Goal: Information Seeking & Learning: Learn about a topic

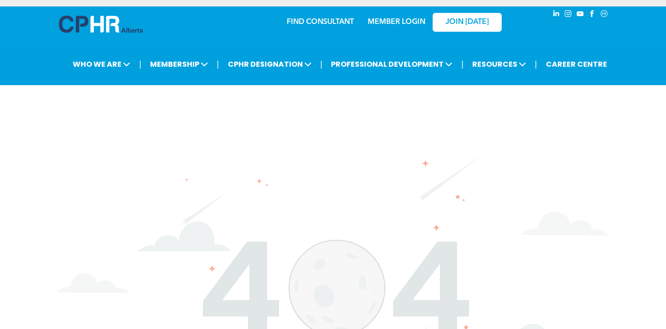
scroll to position [17, 0]
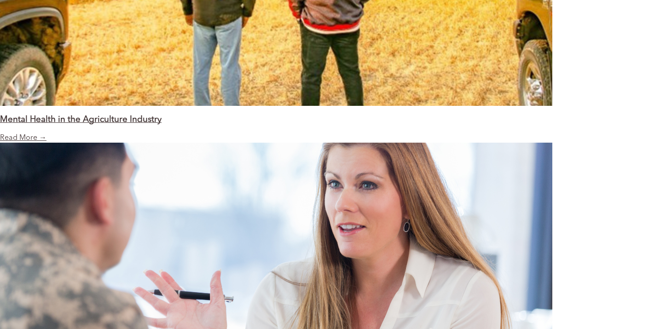
scroll to position [1204, 0]
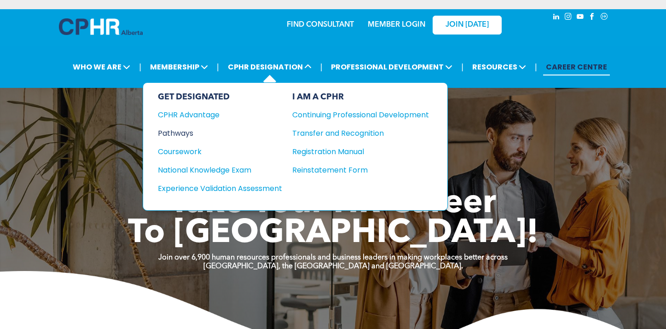
click at [180, 133] on div "Pathways" at bounding box center [214, 134] width 112 height 12
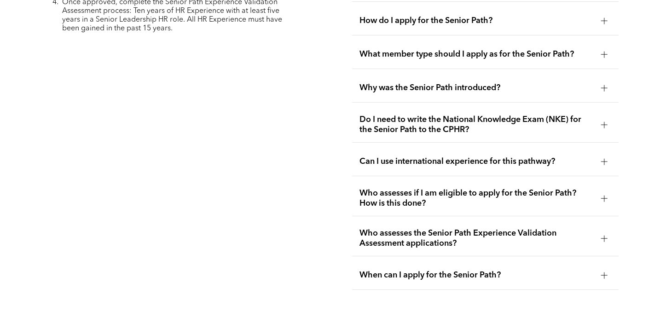
scroll to position [2714, 0]
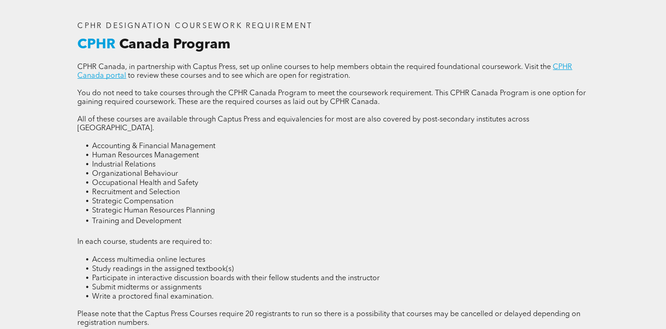
scroll to position [1188, 0]
click at [104, 74] on link "CPHR Canada portal" at bounding box center [324, 72] width 495 height 16
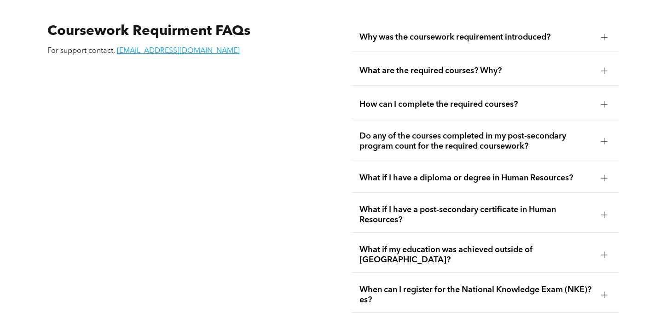
scroll to position [1591, 0]
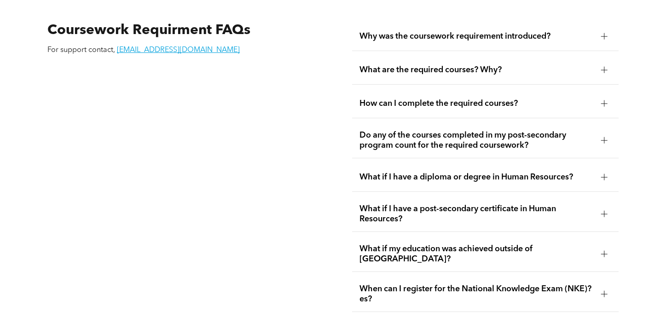
click at [599, 207] on div at bounding box center [604, 214] width 14 height 14
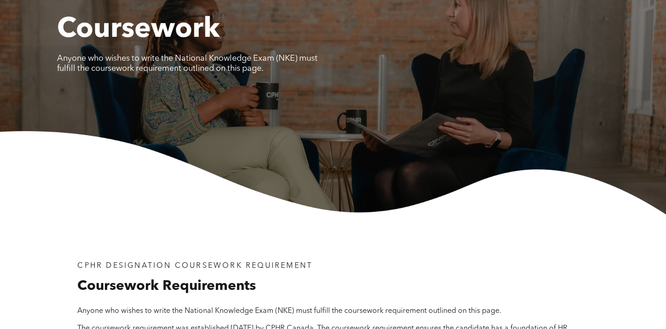
scroll to position [0, 0]
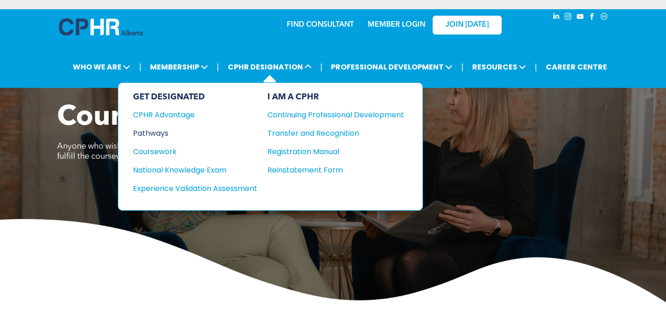
click at [148, 132] on div "Pathways" at bounding box center [189, 134] width 112 height 12
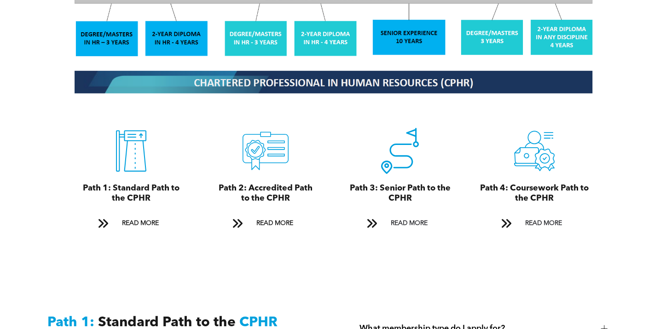
scroll to position [962, 0]
